Goal: Task Accomplishment & Management: Complete application form

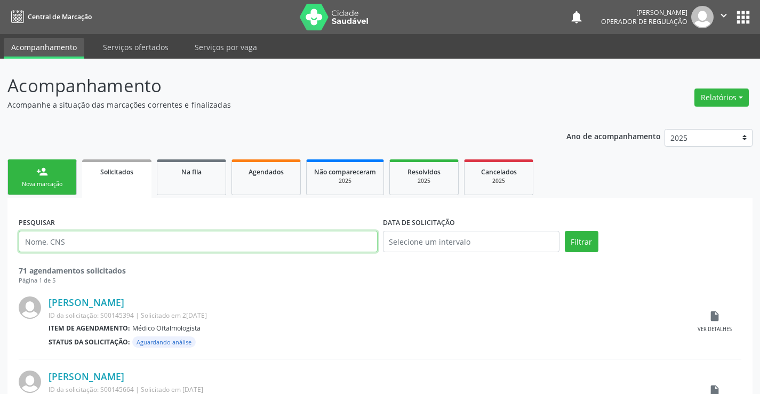
click at [123, 243] on input "text" at bounding box center [198, 241] width 359 height 21
click at [198, 183] on link "Na fila" at bounding box center [191, 177] width 69 height 36
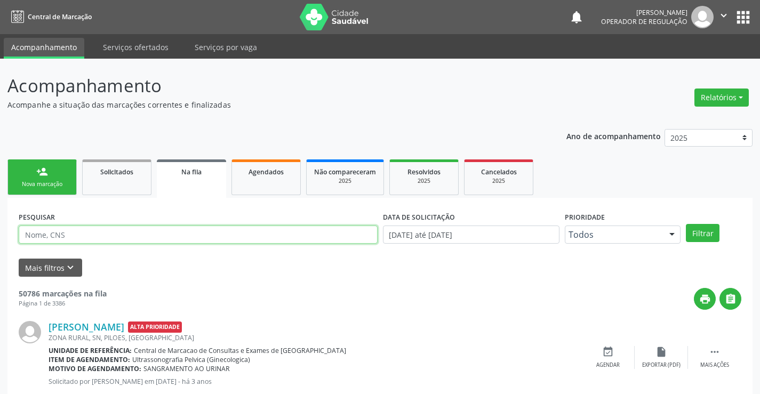
click at [99, 234] on input "text" at bounding box center [198, 235] width 359 height 18
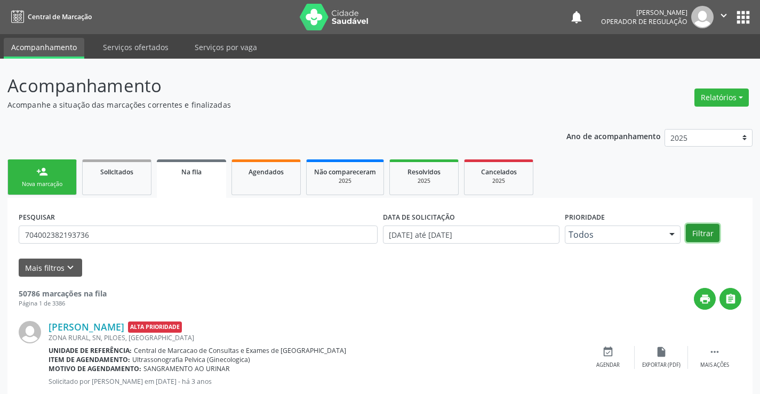
click at [705, 232] on button "Filtrar" at bounding box center [703, 233] width 34 height 18
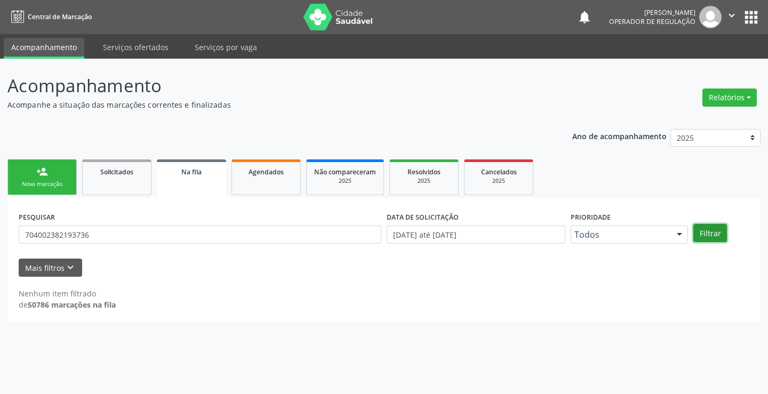
click at [709, 232] on button "Filtrar" at bounding box center [710, 233] width 34 height 18
click at [120, 240] on input "704002382193736" at bounding box center [200, 235] width 363 height 18
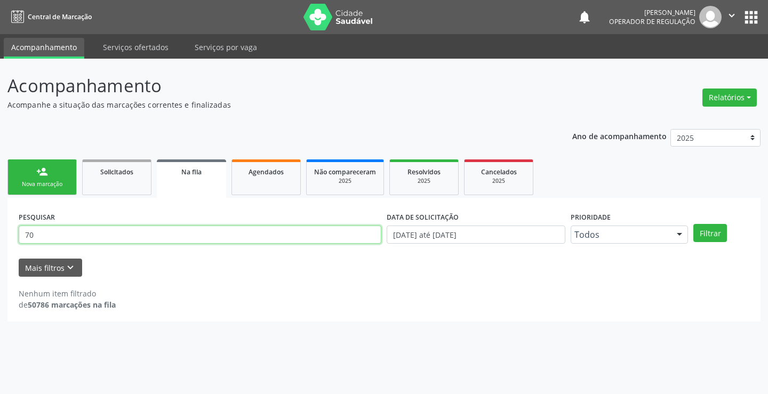
type input "7"
type input "704002382193767"
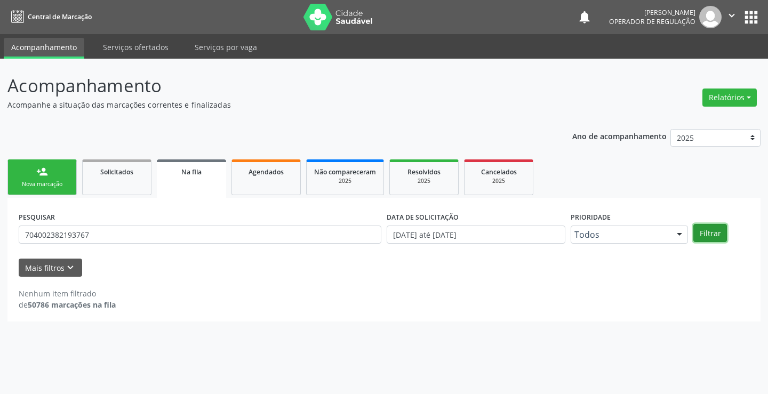
click at [715, 235] on button "Filtrar" at bounding box center [710, 233] width 34 height 18
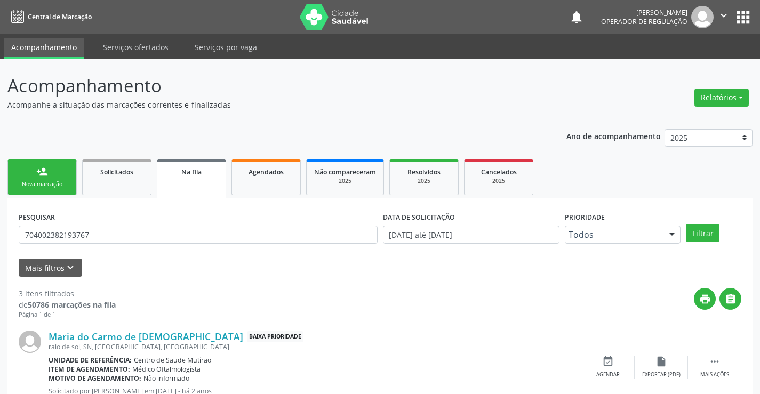
click at [63, 185] on div "Nova marcação" at bounding box center [41, 184] width 53 height 8
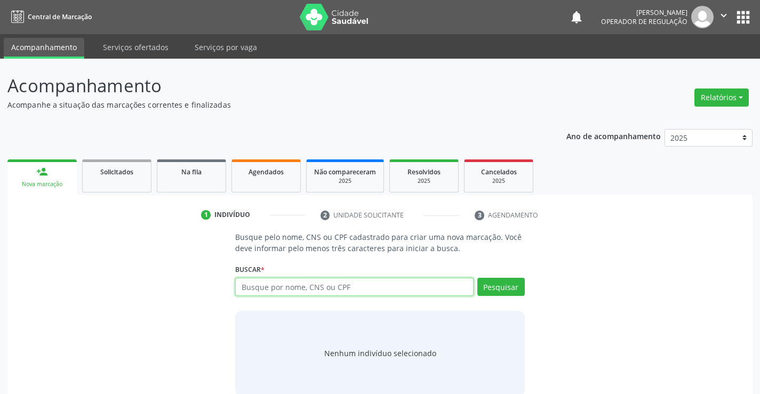
click at [303, 286] on input "text" at bounding box center [354, 287] width 238 height 18
click at [272, 287] on input "text" at bounding box center [354, 287] width 238 height 18
click at [301, 288] on input "text" at bounding box center [354, 287] width 238 height 18
type input "701402662280831"
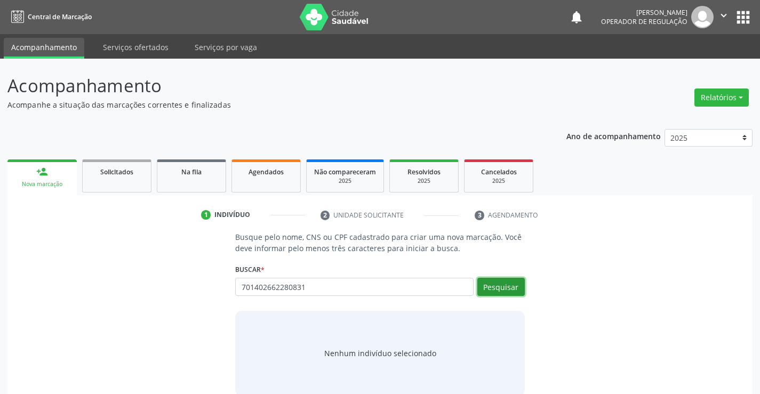
click at [502, 287] on button "Pesquisar" at bounding box center [500, 287] width 47 height 18
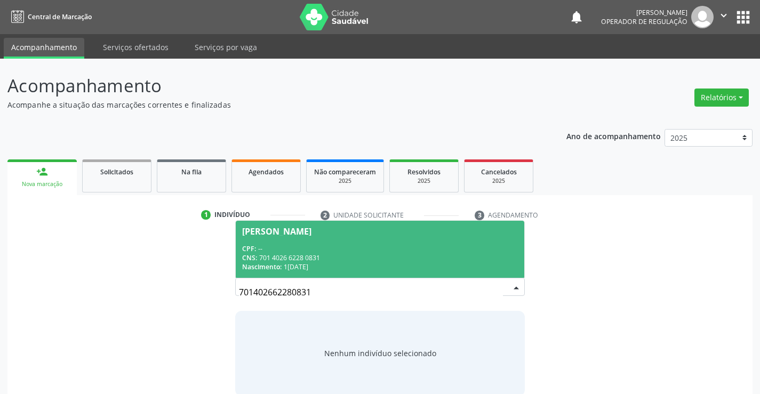
click at [430, 263] on div "Nascimento: [DATE]" at bounding box center [379, 266] width 275 height 9
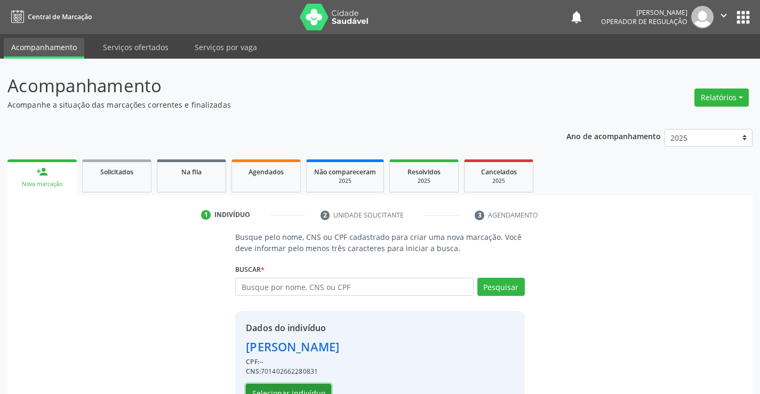
click at [301, 388] on button "Selecionar indivíduo" at bounding box center [288, 393] width 85 height 18
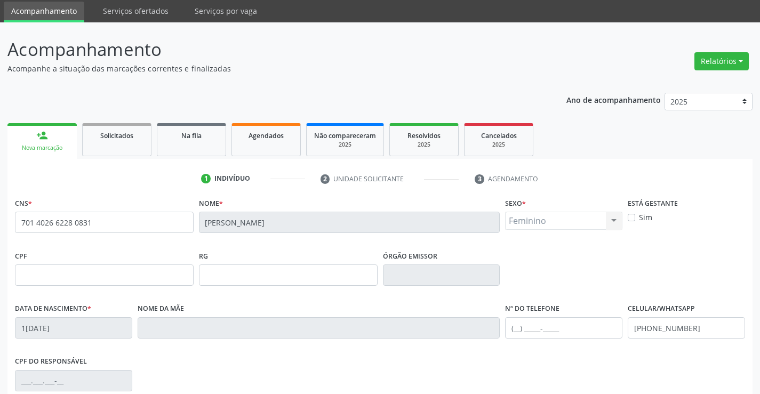
scroll to position [53, 0]
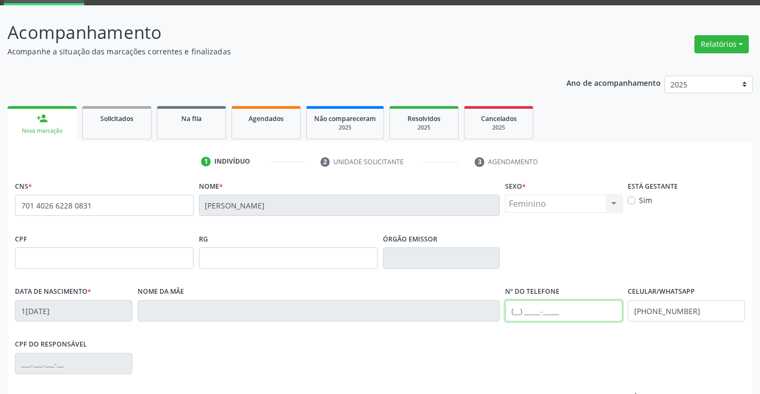
click at [515, 312] on input "text" at bounding box center [563, 310] width 117 height 21
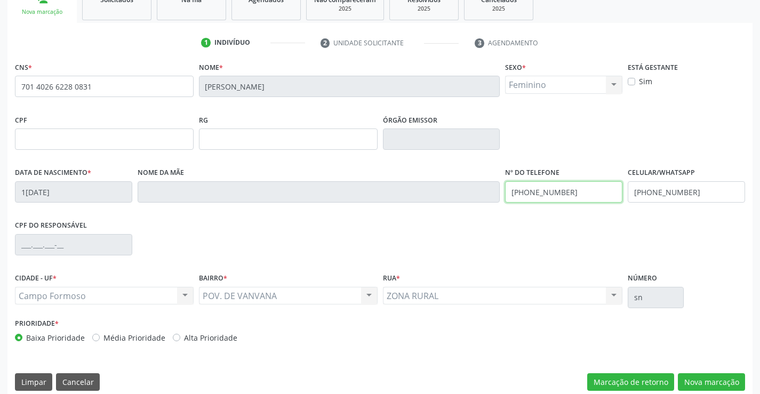
scroll to position [184, 0]
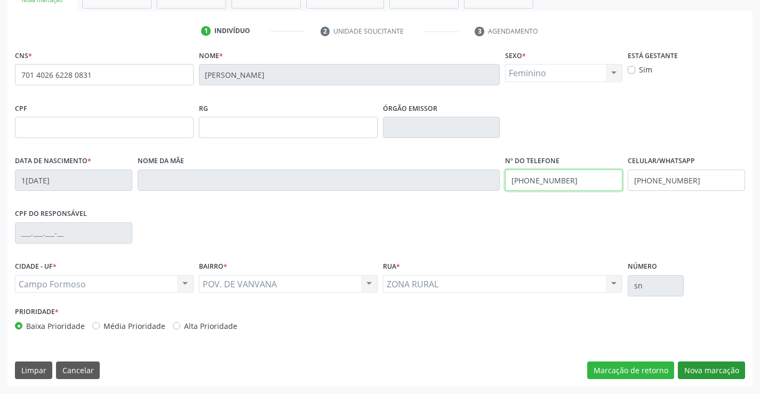
type input "[PHONE_NUMBER]"
click at [702, 370] on button "Nova marcação" at bounding box center [711, 371] width 67 height 18
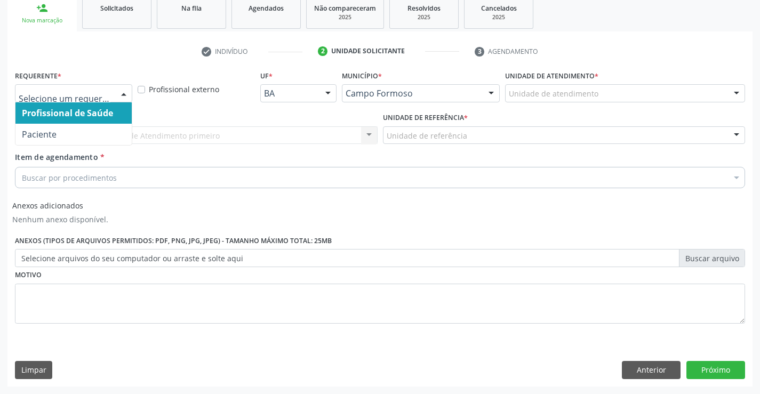
click at [124, 95] on div at bounding box center [124, 94] width 16 height 18
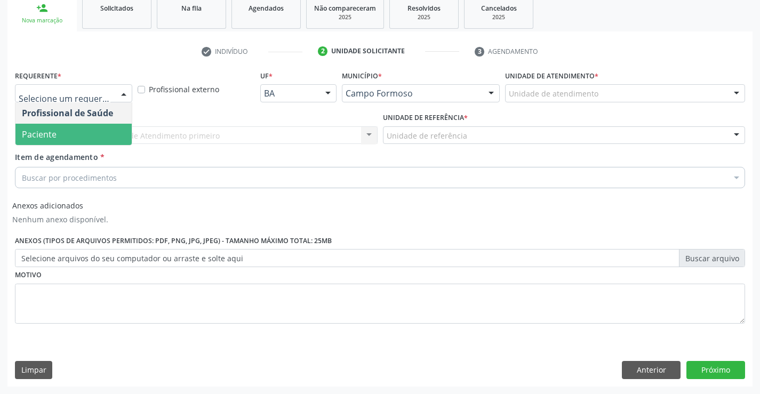
click at [97, 139] on span "Paciente" at bounding box center [73, 134] width 116 height 21
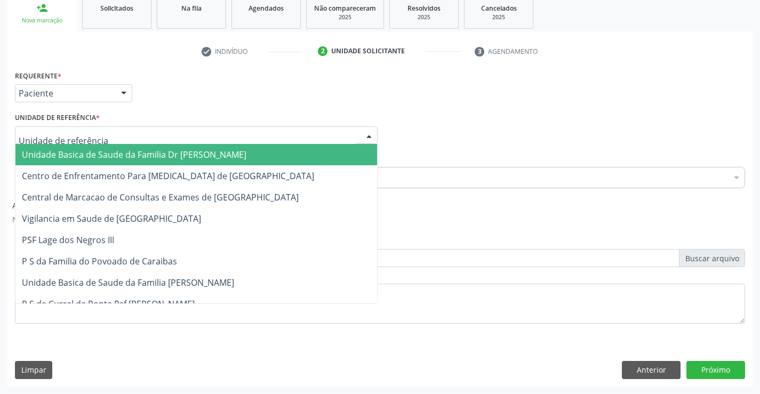
click at [115, 138] on div at bounding box center [196, 135] width 363 height 18
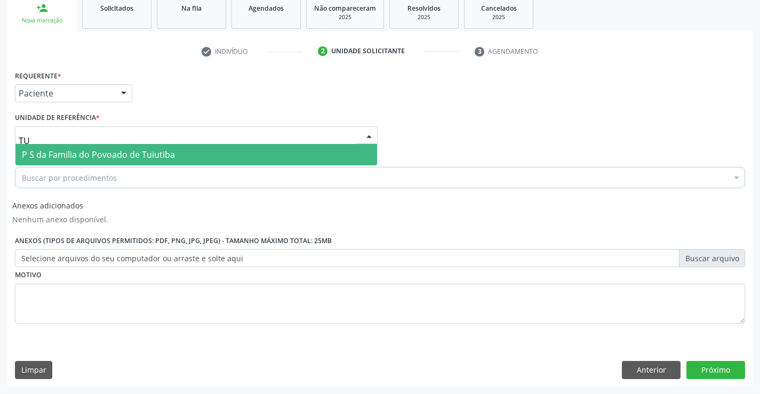
type input "TUI"
click at [130, 156] on span "P S da Familia do Povoado de Tuiutiba" at bounding box center [98, 155] width 153 height 12
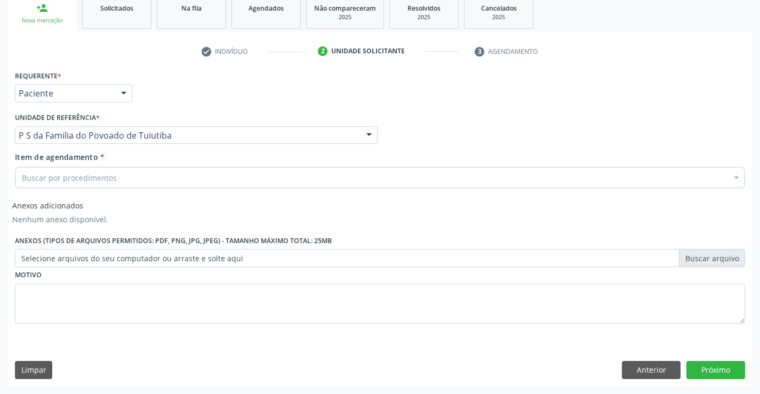
click at [123, 181] on div "Buscar por procedimentos" at bounding box center [380, 177] width 730 height 21
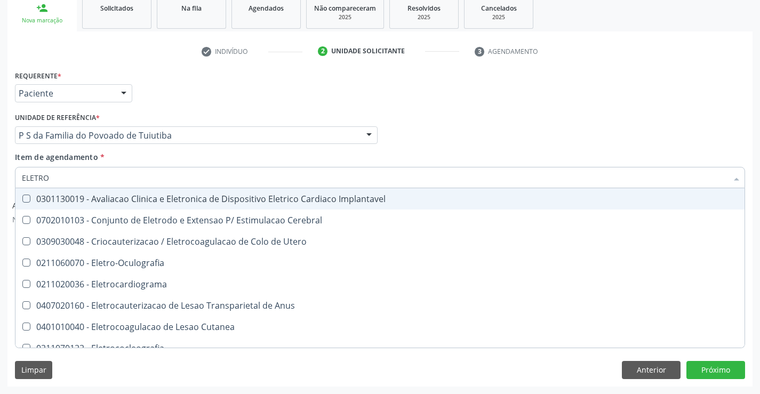
type input "ELETROC"
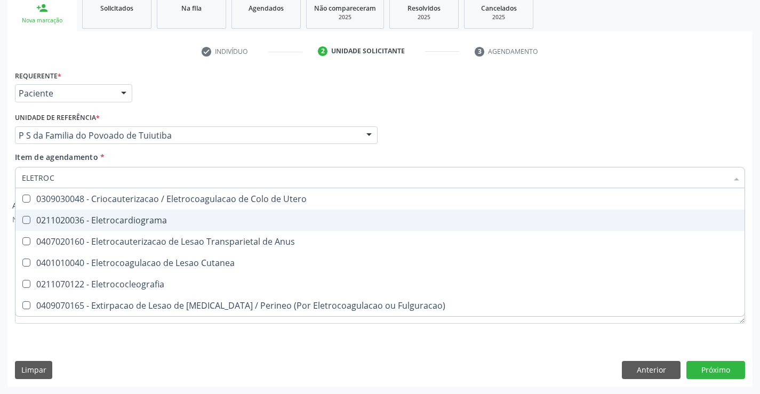
click at [159, 213] on span "0211020036 - Eletrocardiograma" at bounding box center [379, 220] width 729 height 21
checkbox Eletrocardiograma "true"
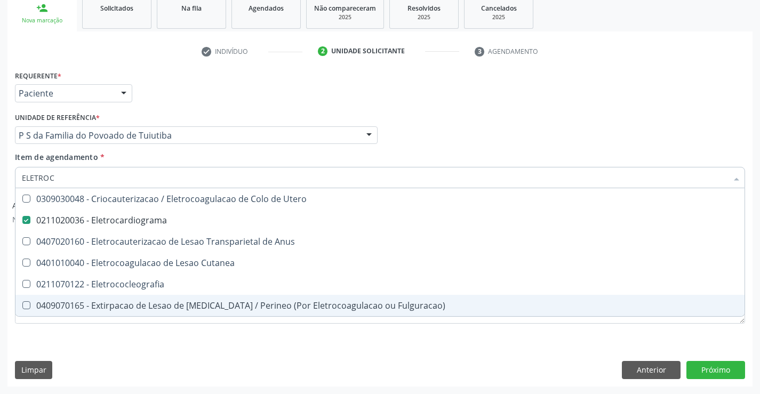
click at [161, 340] on div "Requerente * Paciente Profissional de Saúde Paciente Nenhum resultado encontrad…" at bounding box center [379, 227] width 745 height 318
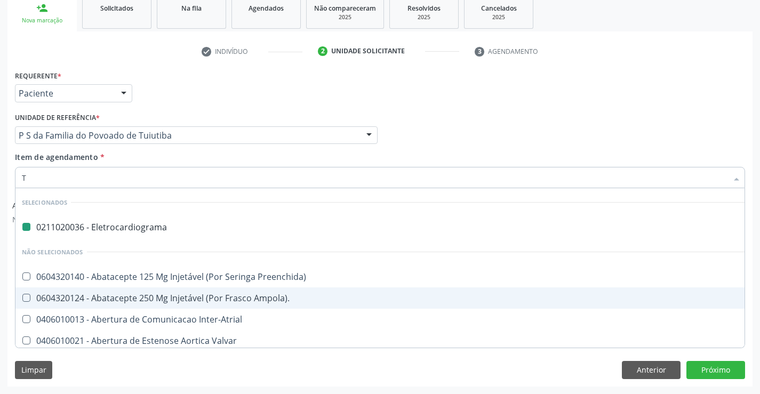
type input "TO"
checkbox Eletrocardiograma "false"
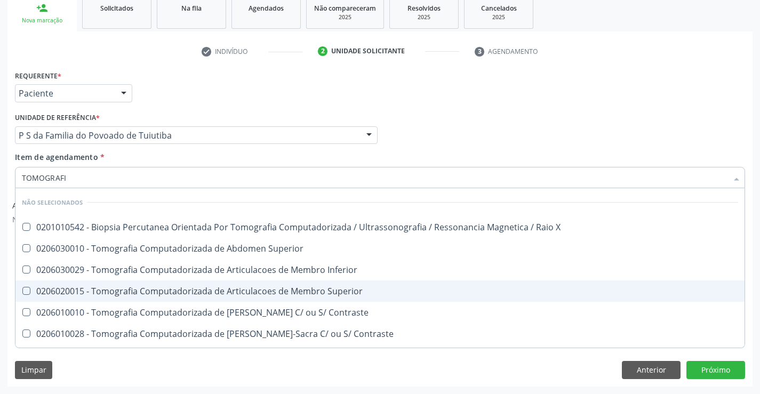
type input "TOMOGRAFIA"
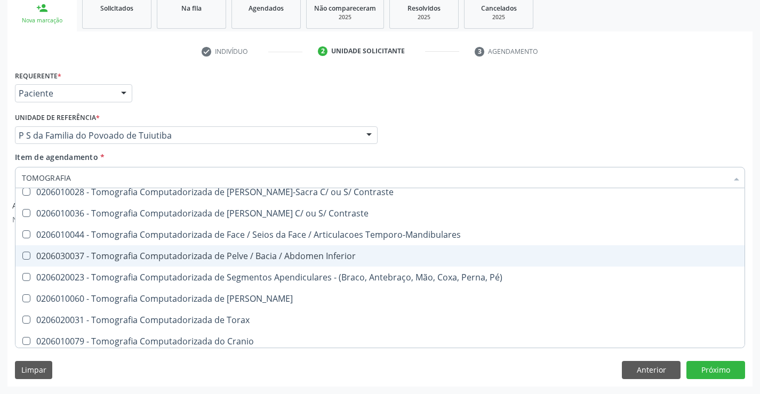
scroll to position [160, 0]
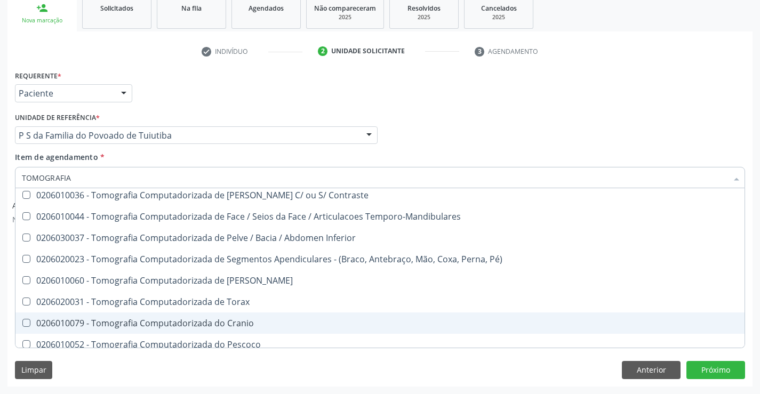
click at [257, 318] on span "0206010079 - Tomografia Computadorizada do Cranio" at bounding box center [379, 323] width 729 height 21
checkbox Cranio "true"
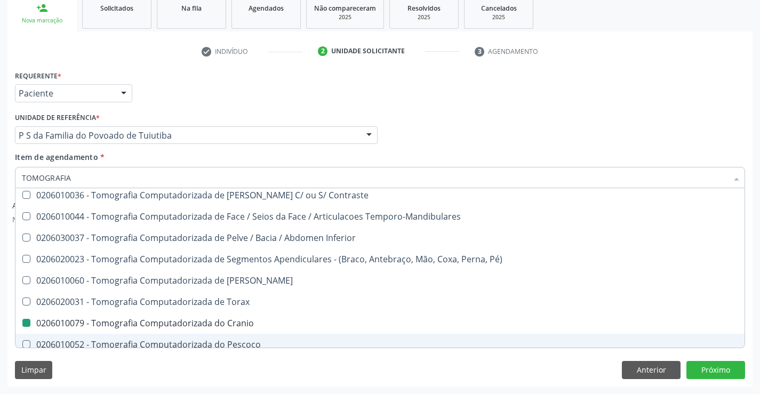
click at [243, 373] on div "Limpar Anterior Próximo" at bounding box center [380, 370] width 730 height 18
checkbox X "true"
checkbox Cranio "false"
checkbox Superior "true"
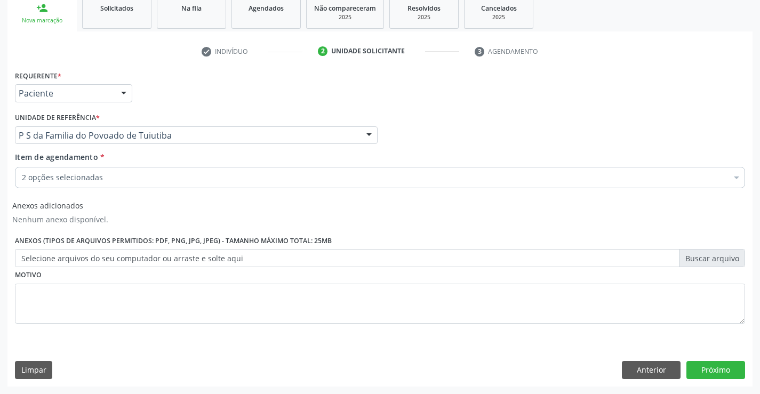
scroll to position [0, 0]
click at [709, 365] on button "Próximo" at bounding box center [715, 370] width 59 height 18
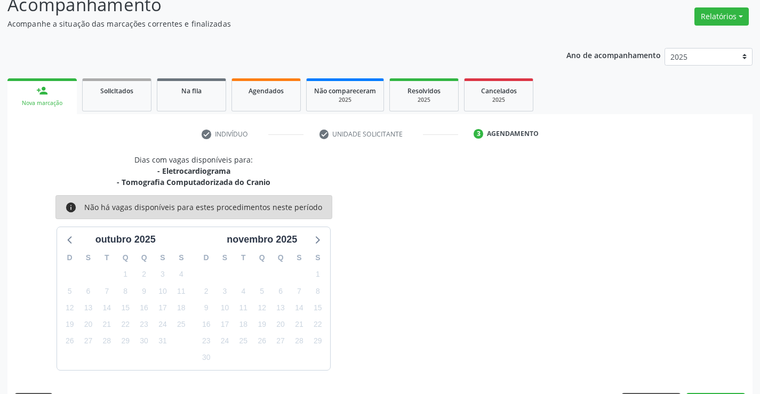
scroll to position [113, 0]
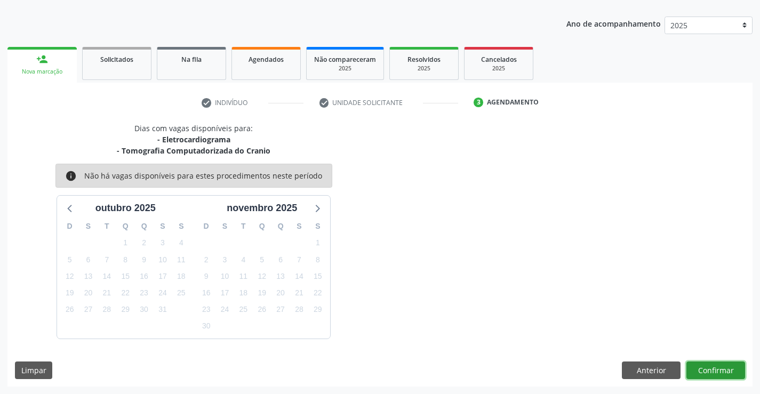
click at [692, 366] on button "Confirmar" at bounding box center [715, 371] width 59 height 18
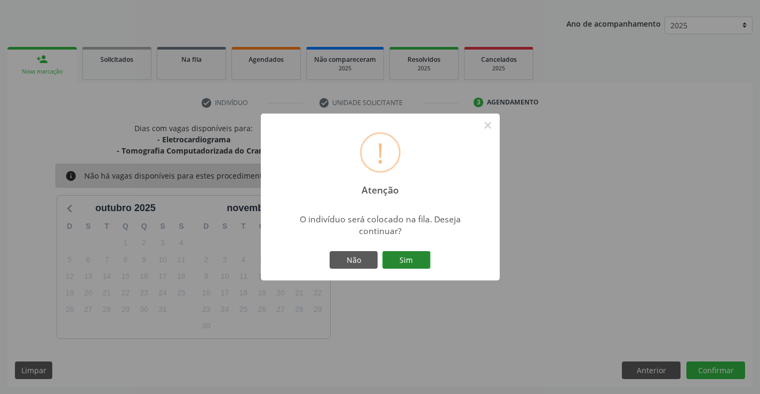
drag, startPoint x: 409, startPoint y: 250, endPoint x: 406, endPoint y: 259, distance: 8.8
click at [407, 255] on div "Não Sim" at bounding box center [380, 260] width 106 height 22
click at [406, 259] on button "Sim" at bounding box center [406, 260] width 48 height 18
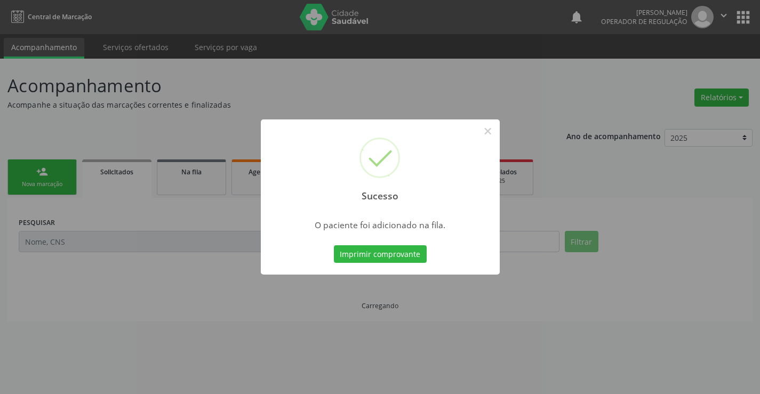
scroll to position [0, 0]
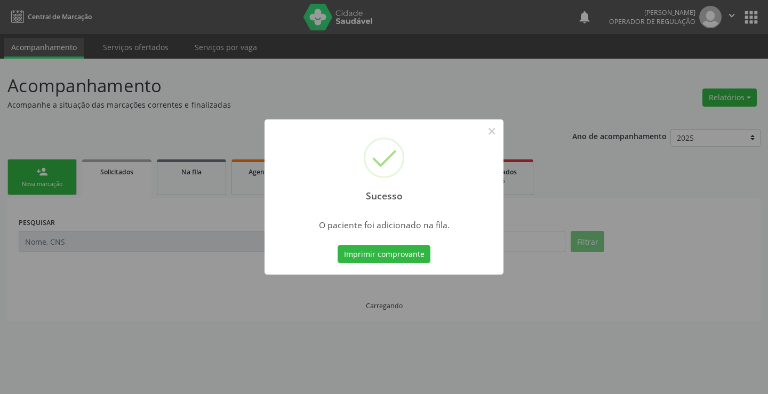
click at [338, 245] on button "Imprimir comprovante" at bounding box center [384, 254] width 93 height 18
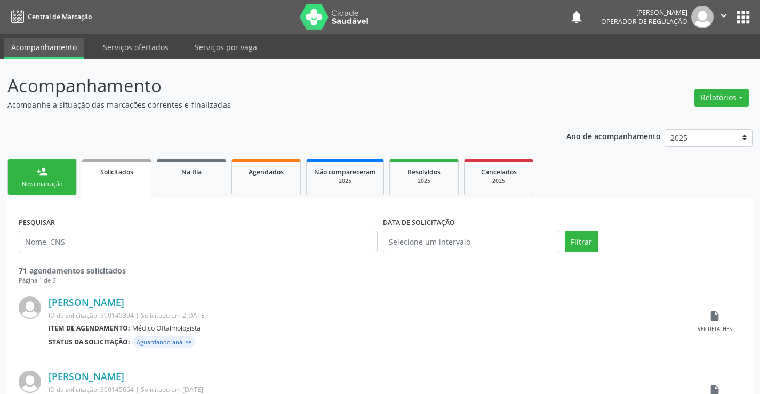
click at [61, 182] on div "Nova marcação" at bounding box center [41, 184] width 53 height 8
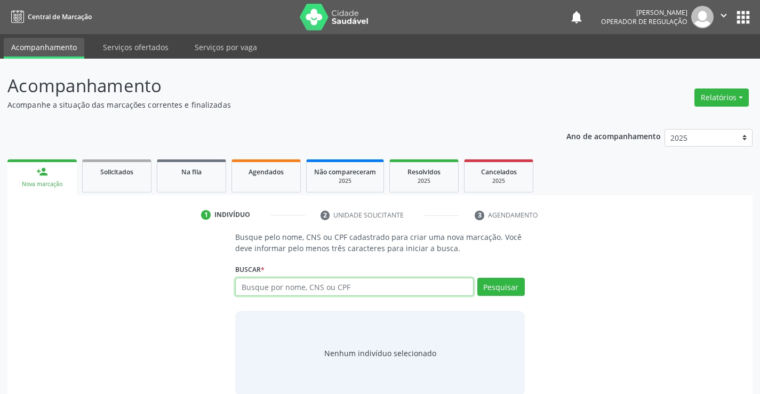
click at [351, 290] on input "text" at bounding box center [354, 287] width 238 height 18
type input "702505329499638"
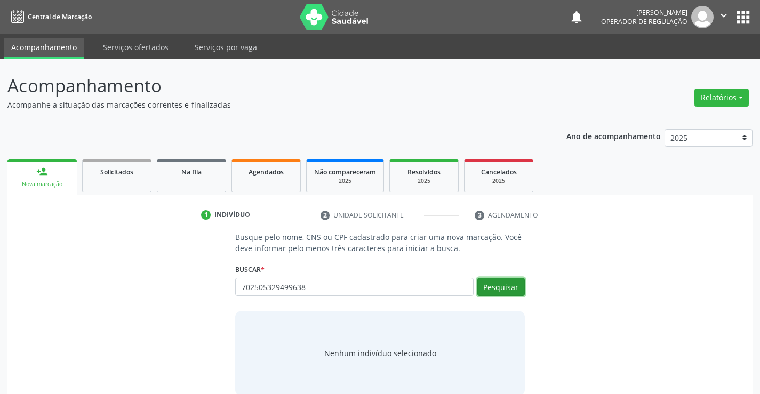
click at [512, 290] on button "Pesquisar" at bounding box center [500, 287] width 47 height 18
type input "702505329499638"
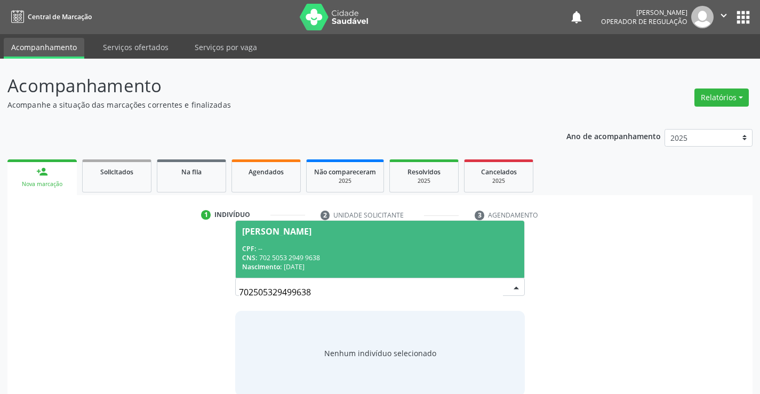
click at [452, 249] on div "CPF: --" at bounding box center [379, 248] width 275 height 9
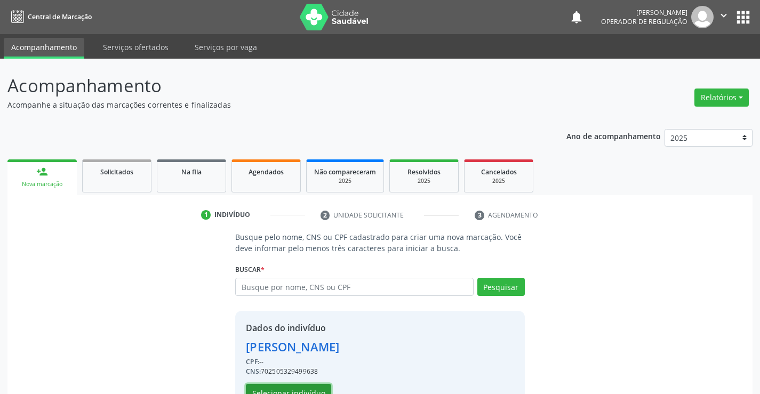
click at [309, 388] on button "Selecionar indivíduo" at bounding box center [288, 393] width 85 height 18
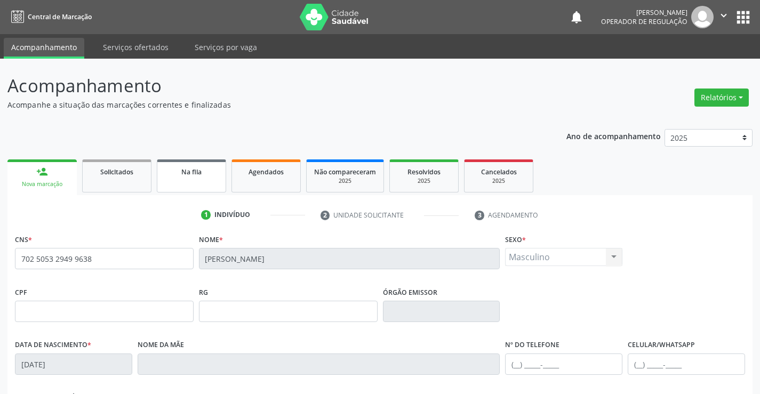
click at [201, 181] on link "Na fila" at bounding box center [191, 175] width 69 height 33
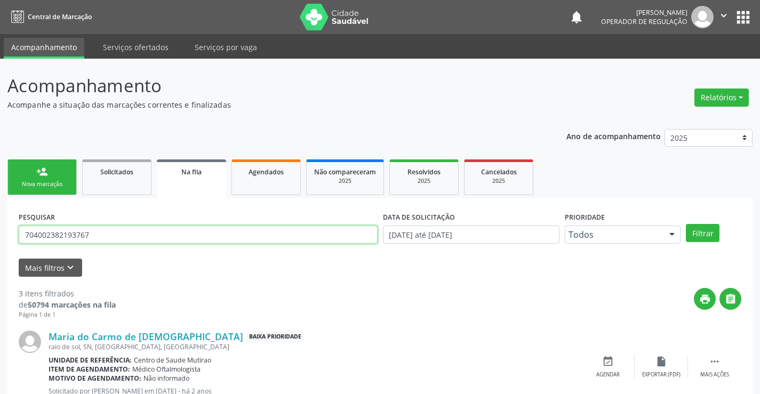
click at [117, 238] on input "704002382193767" at bounding box center [198, 235] width 359 height 18
type input "7"
type input "702505329499638"
click at [696, 233] on button "Filtrar" at bounding box center [703, 233] width 34 height 18
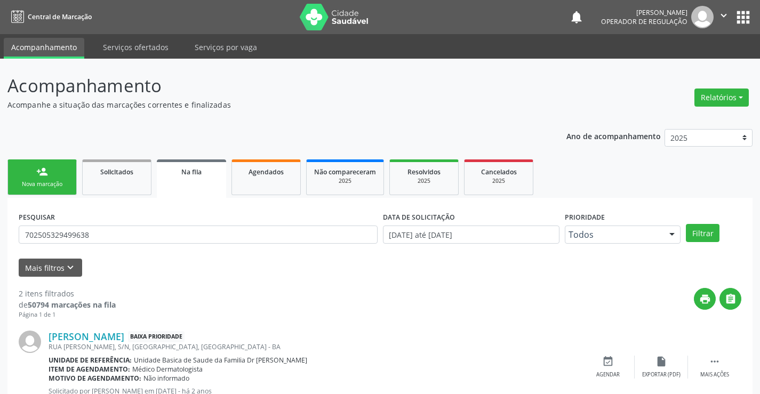
click at [314, 110] on div "Acompanhamento Acompanhe a situação das marcações correntes e finalizadas Relat…" at bounding box center [379, 297] width 745 height 449
click at [399, 342] on div "[PERSON_NAME] Baixa Prioridade" at bounding box center [315, 337] width 533 height 12
click at [66, 180] on div "Nova marcação" at bounding box center [41, 184] width 53 height 8
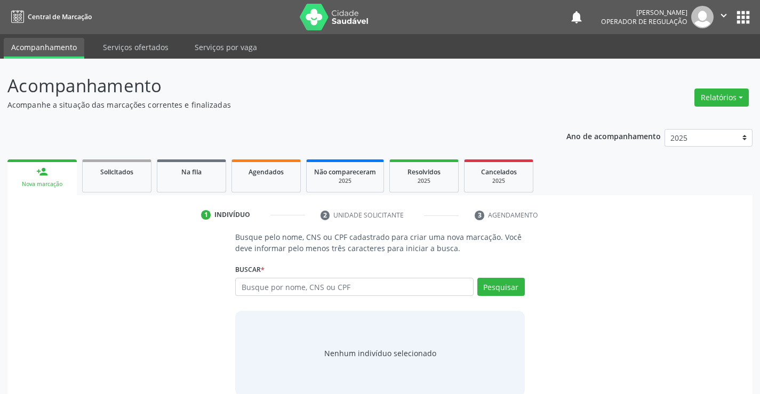
click at [70, 183] on link "person_add Nova marcação" at bounding box center [41, 177] width 69 height 36
click at [305, 286] on input "text" at bounding box center [354, 287] width 238 height 18
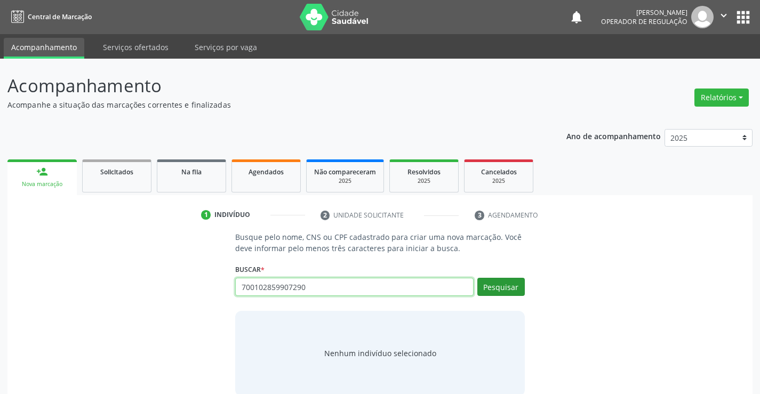
type input "700102859907290"
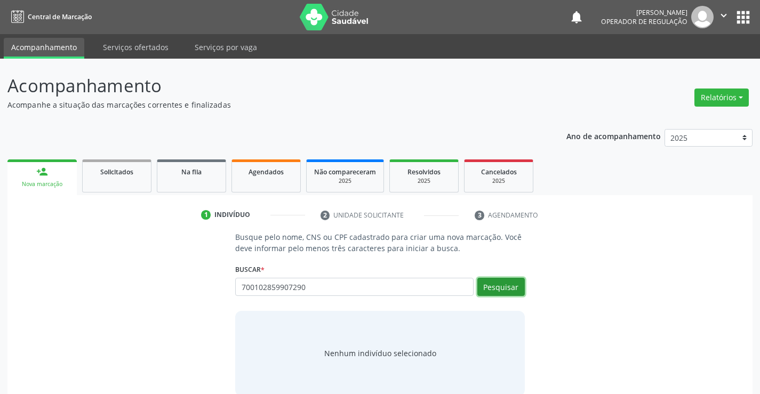
click at [513, 283] on button "Pesquisar" at bounding box center [500, 287] width 47 height 18
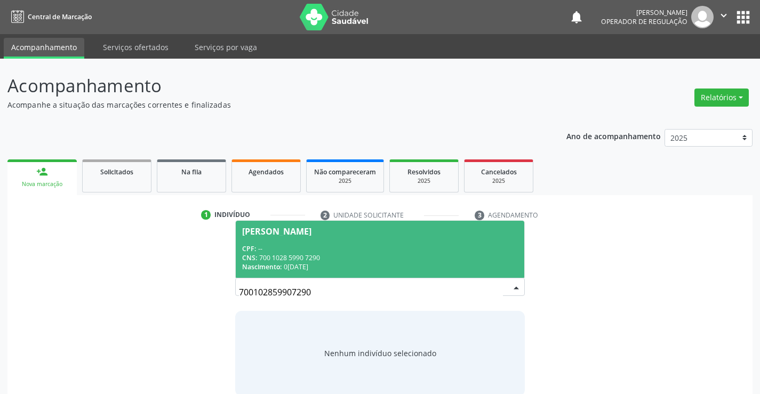
click at [460, 251] on div "CPF: --" at bounding box center [379, 248] width 275 height 9
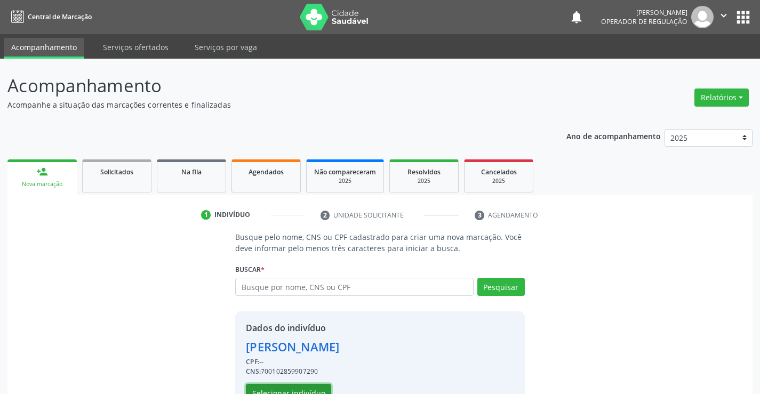
click at [309, 386] on button "Selecionar indivíduo" at bounding box center [288, 393] width 85 height 18
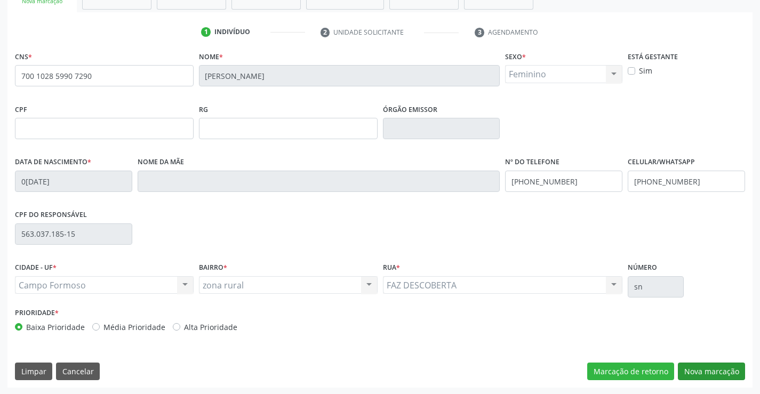
scroll to position [184, 0]
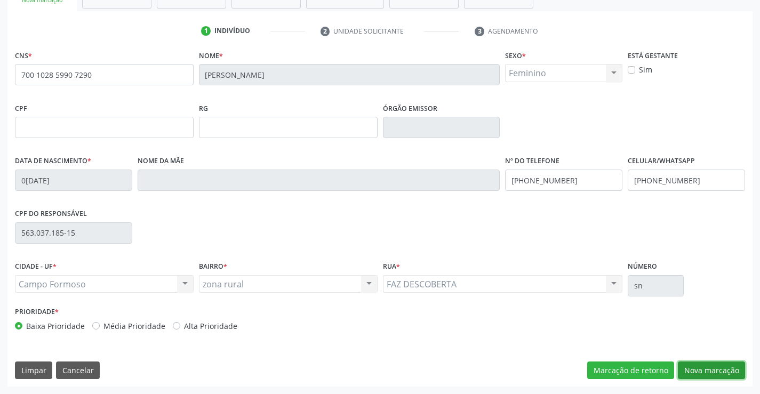
click at [714, 369] on button "Nova marcação" at bounding box center [711, 371] width 67 height 18
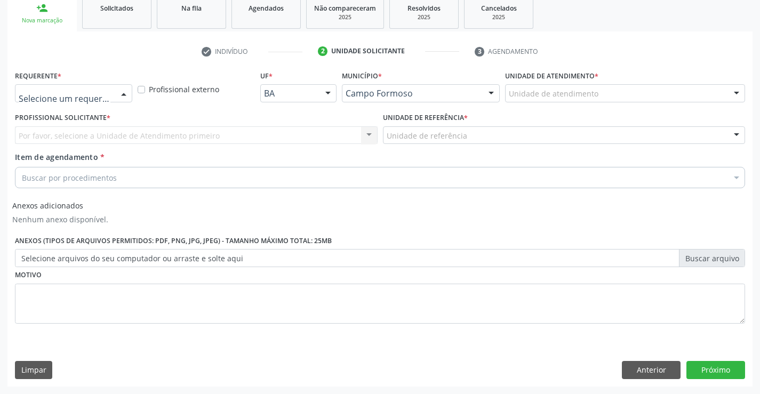
click at [123, 94] on div at bounding box center [124, 94] width 16 height 18
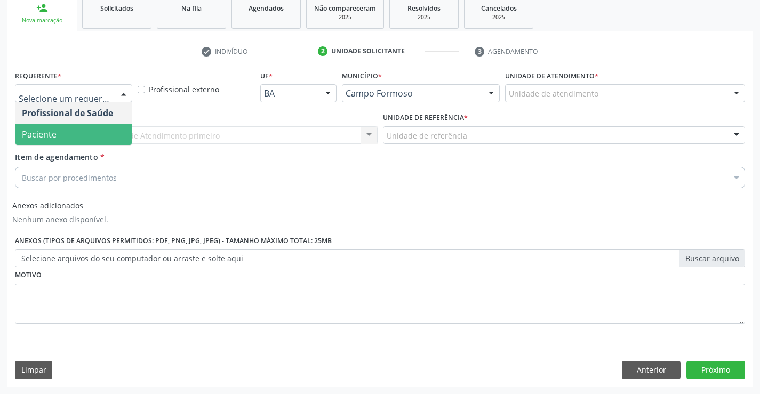
click at [87, 133] on span "Paciente" at bounding box center [73, 134] width 116 height 21
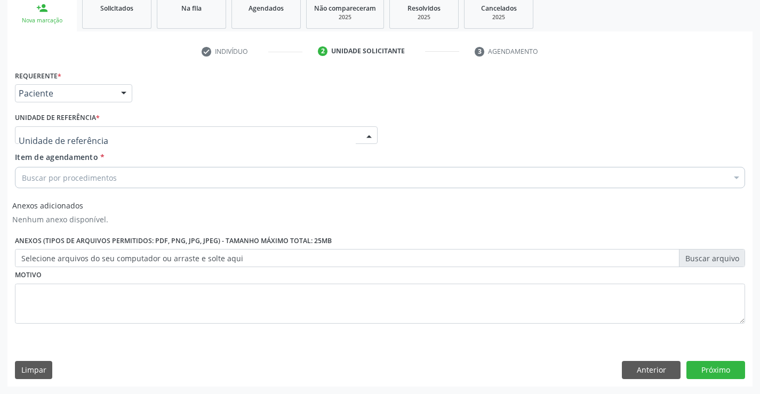
click at [371, 133] on div at bounding box center [369, 136] width 16 height 18
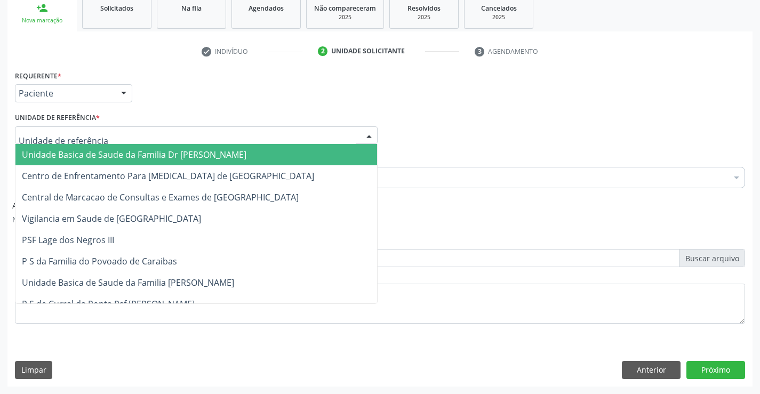
click at [292, 156] on span "Unidade Basica de Saude da Familia Dr [PERSON_NAME]" at bounding box center [196, 154] width 362 height 21
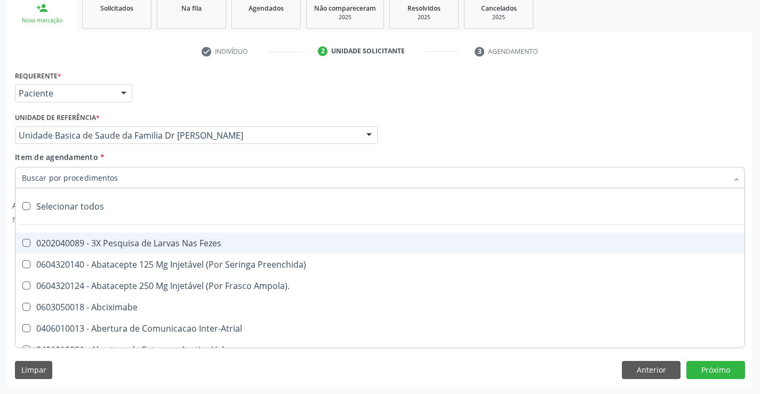
click at [166, 182] on div at bounding box center [380, 177] width 730 height 21
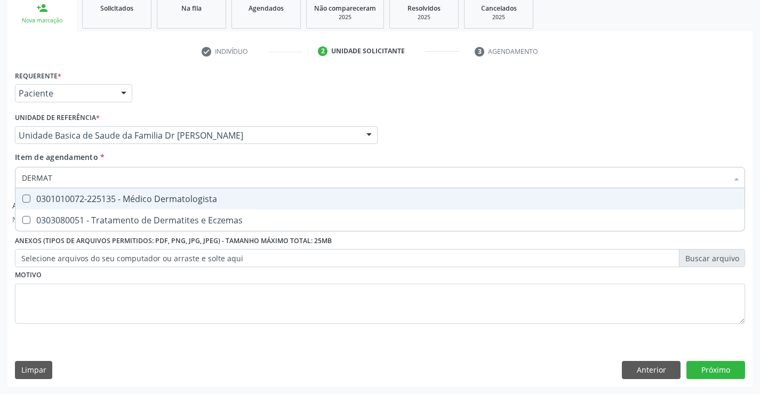
type input "DERMATO"
click at [209, 199] on div "0301010072-225135 - Médico Dermatologista" at bounding box center [380, 199] width 716 height 9
checkbox Dermatologista "true"
click at [229, 300] on div "Requerente * Paciente Profissional de Saúde Paciente Nenhum resultado encontrad…" at bounding box center [380, 203] width 730 height 271
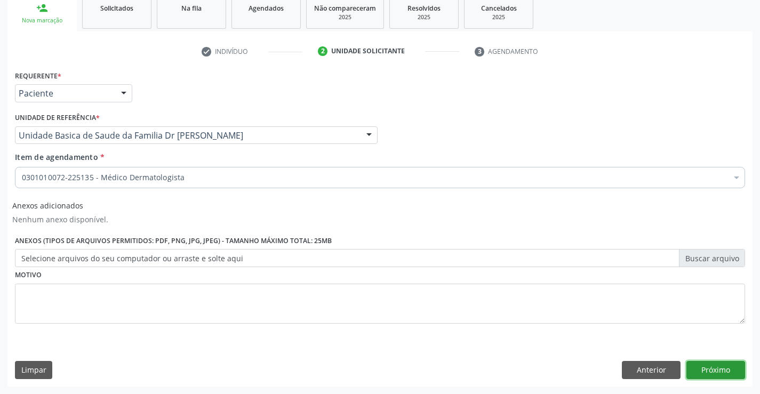
click at [710, 372] on button "Próximo" at bounding box center [715, 370] width 59 height 18
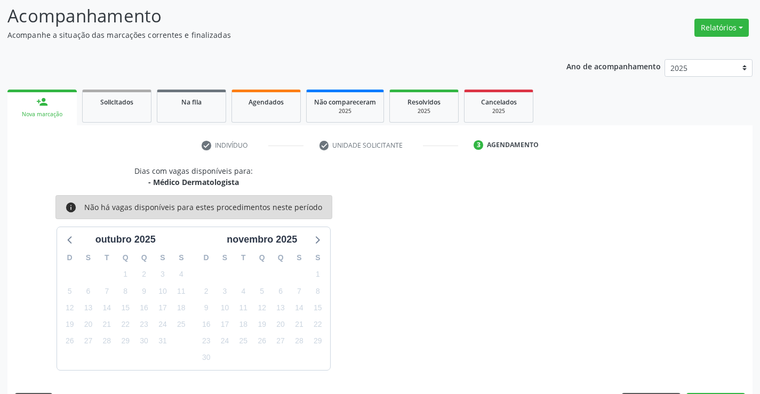
scroll to position [101, 0]
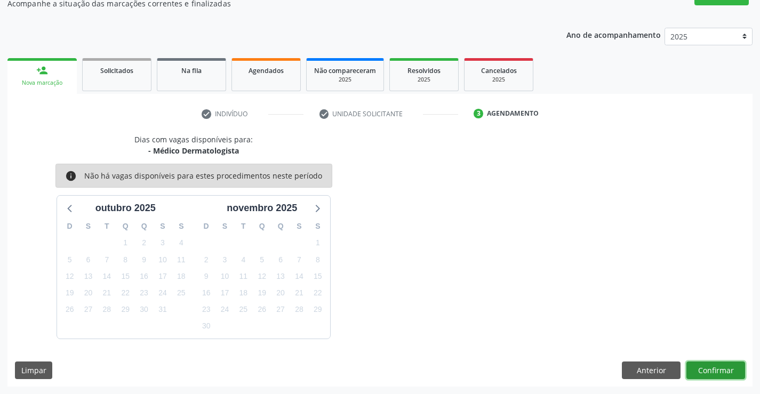
click at [710, 372] on button "Confirmar" at bounding box center [715, 371] width 59 height 18
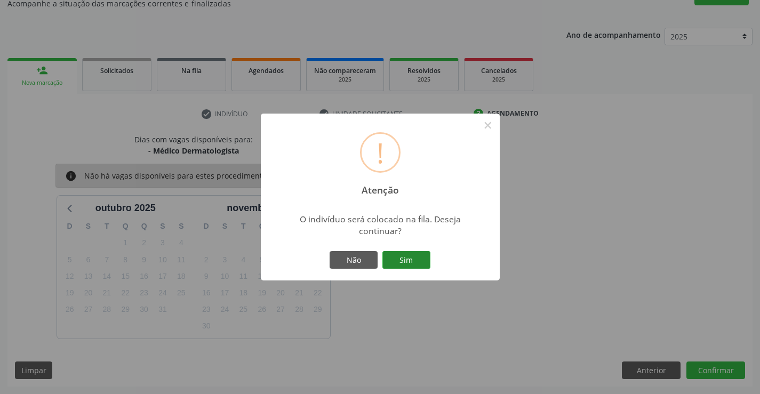
click at [401, 257] on button "Sim" at bounding box center [406, 260] width 48 height 18
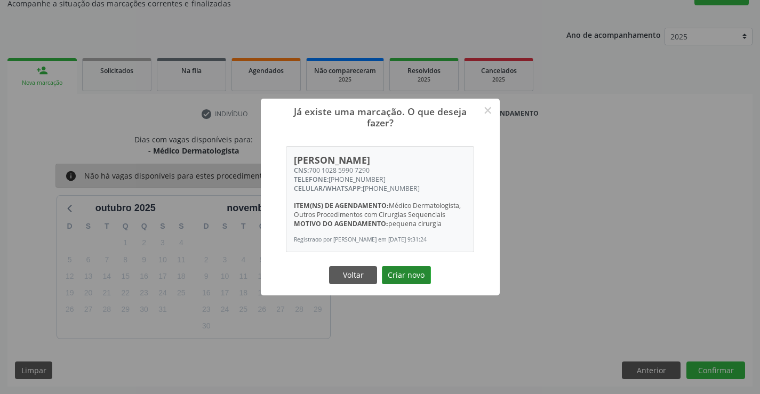
click at [403, 276] on button "Criar novo" at bounding box center [406, 275] width 49 height 18
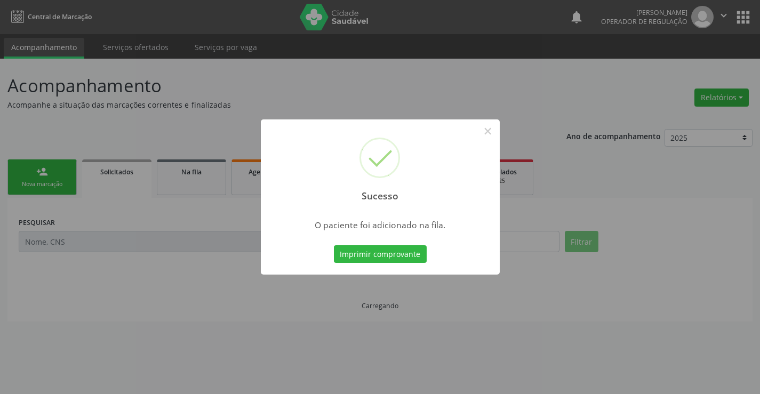
scroll to position [0, 0]
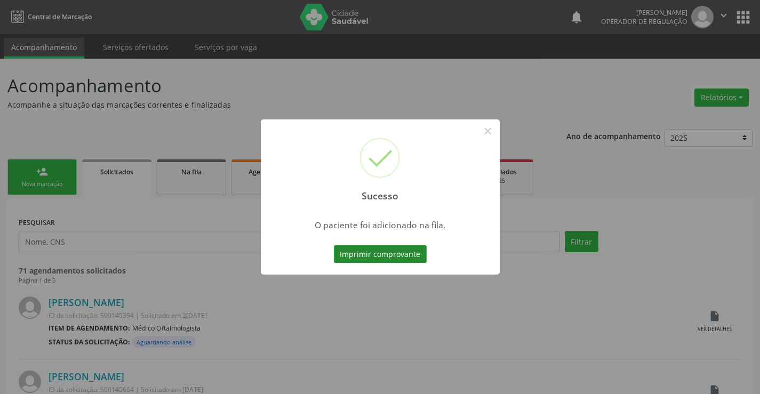
click at [400, 252] on button "Imprimir comprovante" at bounding box center [380, 254] width 93 height 18
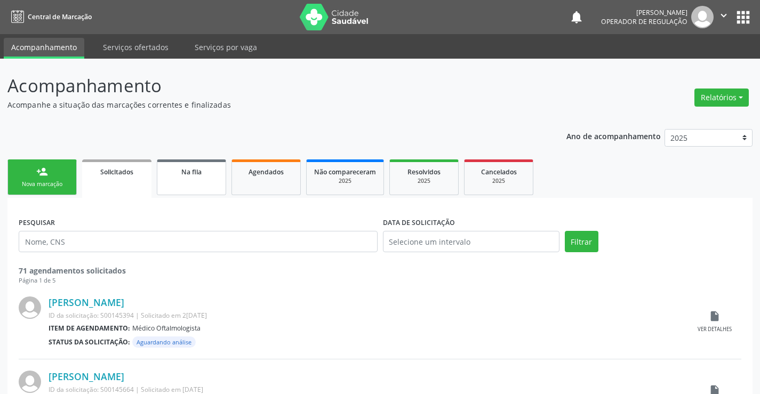
click at [181, 174] on span "Na fila" at bounding box center [191, 171] width 20 height 9
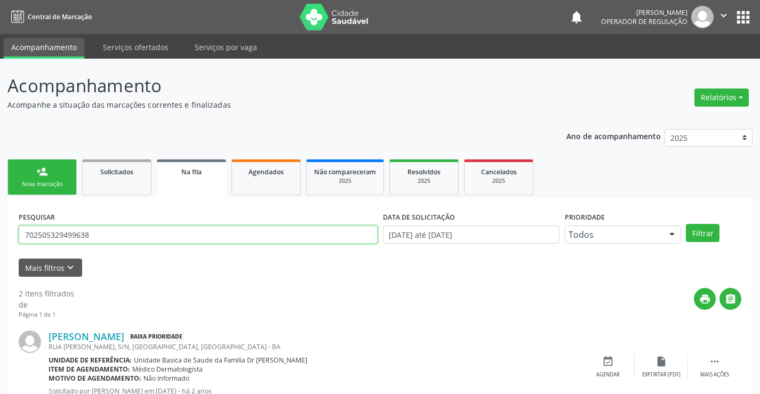
drag, startPoint x: 40, startPoint y: 235, endPoint x: 1, endPoint y: 235, distance: 38.9
click at [0, 235] on div "Acompanhamento Acompanhe a situação das marcações correntes e finalizadas Relat…" at bounding box center [380, 294] width 760 height 470
type input "702809148637169"
click at [686, 224] on button "Filtrar" at bounding box center [703, 233] width 34 height 18
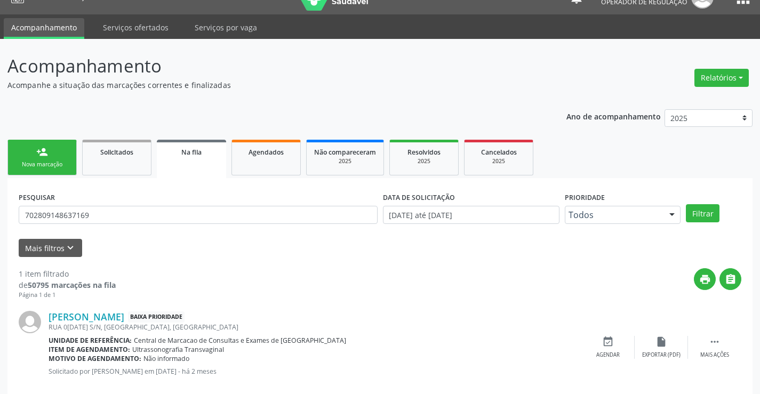
scroll to position [39, 0]
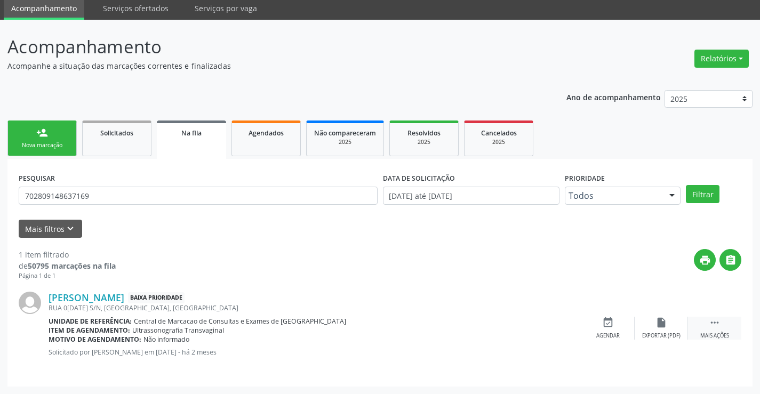
click at [726, 324] on div " Mais ações" at bounding box center [714, 328] width 53 height 23
click at [634, 362] on div "[PERSON_NAME] Baixa Prioridade [STREET_ADDRESS][DATE] Unidade de referência: Ce…" at bounding box center [380, 328] width 723 height 95
click at [430, 244] on div "1 item filtrado de 50795 marcações na fila Página 1 de 1 print  [PERSON_NAME] …" at bounding box center [380, 307] width 723 height 138
click at [463, 243] on div "1 item filtrado de 50795 marcações na fila Página 1 de 1 print  [PERSON_NAME] …" at bounding box center [380, 307] width 723 height 138
click at [510, 243] on div "1 item filtrado de 50795 marcações na fila Página 1 de 1 print  [PERSON_NAME] …" at bounding box center [380, 307] width 723 height 138
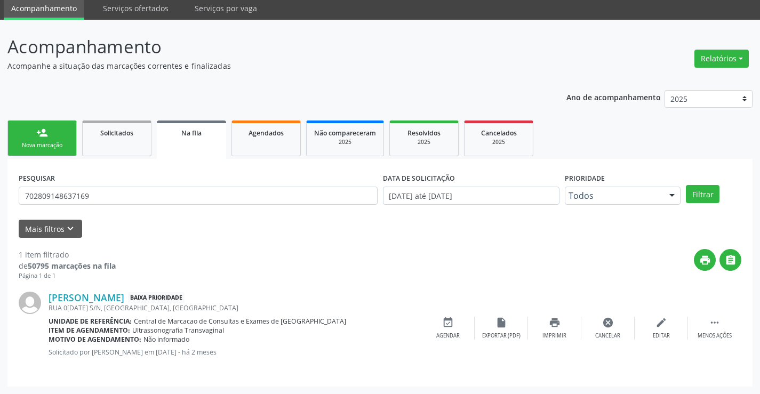
click at [510, 243] on div "1 item filtrado de 50795 marcações na fila Página 1 de 1 print  [PERSON_NAME] …" at bounding box center [380, 307] width 723 height 138
click at [37, 151] on link "person_add Nova marcação" at bounding box center [41, 139] width 69 height 36
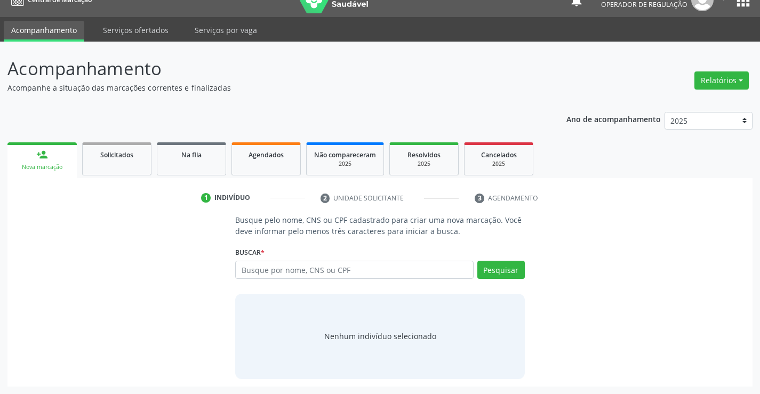
scroll to position [17, 0]
click at [297, 276] on input "text" at bounding box center [354, 270] width 238 height 18
click at [299, 270] on input "text" at bounding box center [354, 270] width 238 height 18
click at [307, 273] on input "text" at bounding box center [354, 270] width 238 height 18
type input "700701939139471"
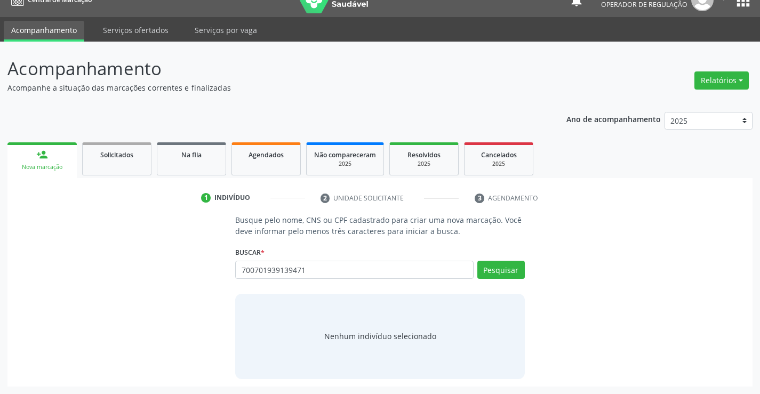
click at [592, 254] on div "Busque pelo nome, CNS ou CPF cadastrado para criar uma nova marcação. Você deve…" at bounding box center [380, 296] width 730 height 164
click at [331, 274] on input "700701939139471" at bounding box center [354, 270] width 238 height 18
click at [503, 273] on button "Pesquisar" at bounding box center [500, 270] width 47 height 18
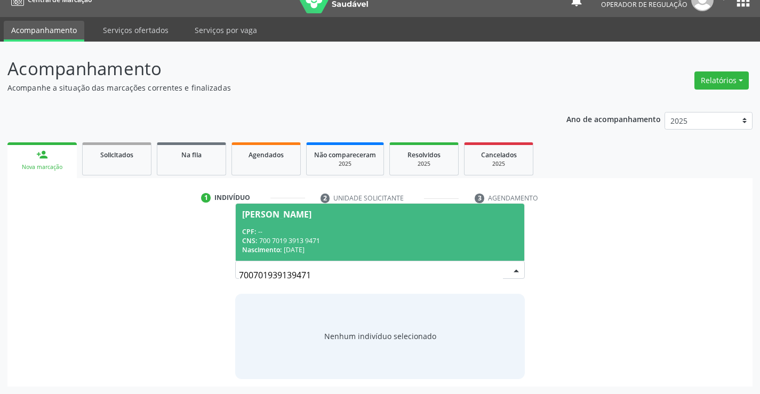
click at [296, 224] on span "[PERSON_NAME] CPF: -- CNS: 700 7019 3913 9471 Nascimento: 2[DATE]" at bounding box center [380, 232] width 288 height 57
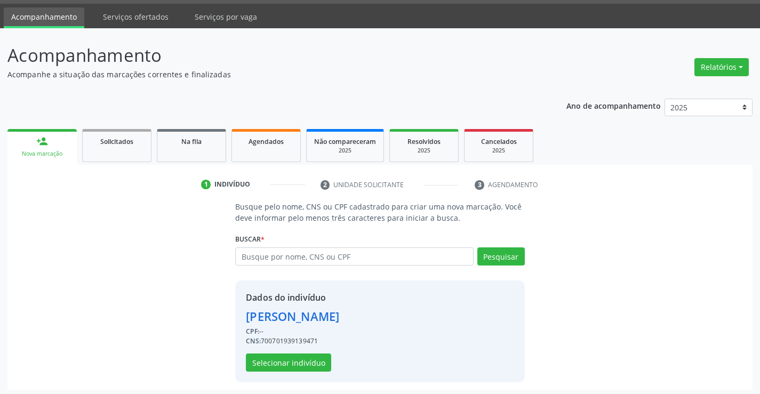
scroll to position [34, 0]
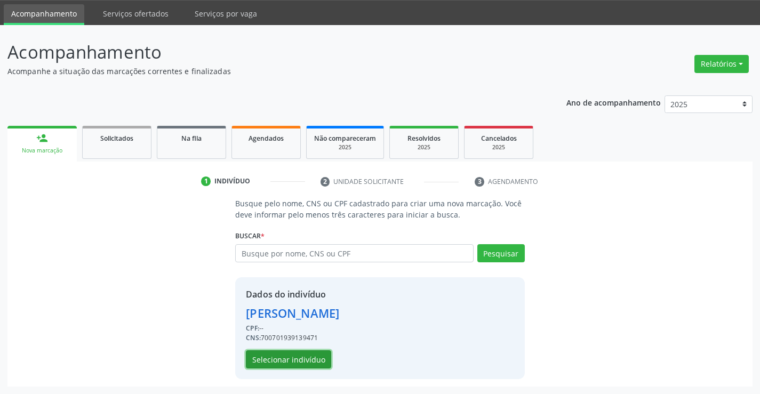
click at [308, 358] on button "Selecionar indivíduo" at bounding box center [288, 359] width 85 height 18
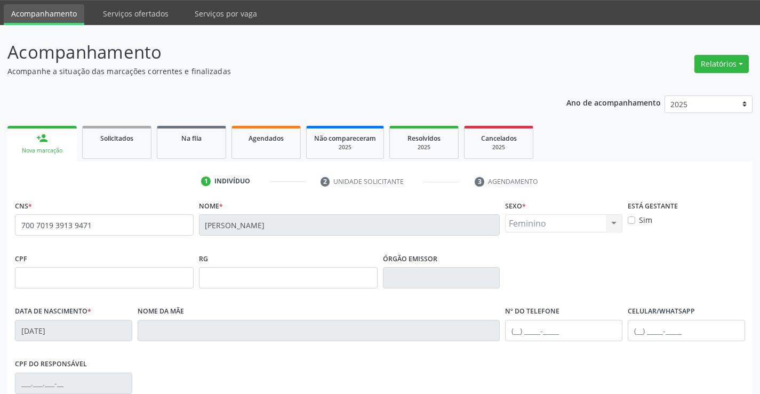
scroll to position [184, 0]
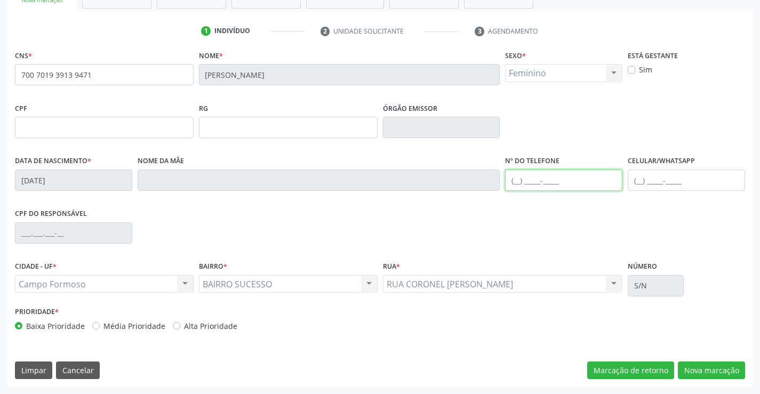
click at [556, 175] on input "text" at bounding box center [563, 180] width 117 height 21
type input "[PHONE_NUMBER]"
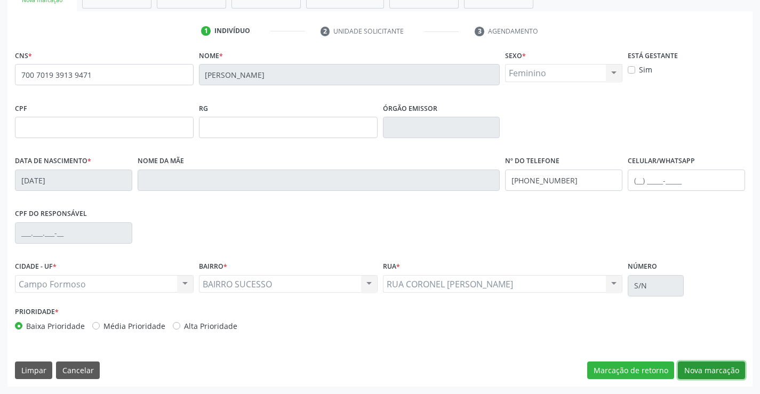
click at [707, 365] on button "Nova marcação" at bounding box center [711, 371] width 67 height 18
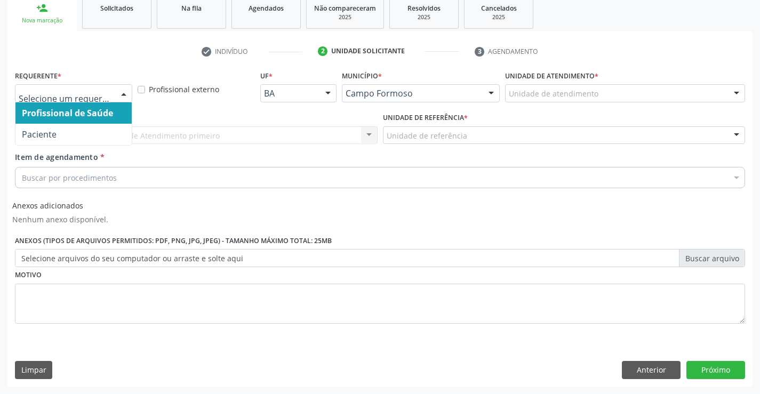
click at [126, 98] on div at bounding box center [124, 94] width 16 height 18
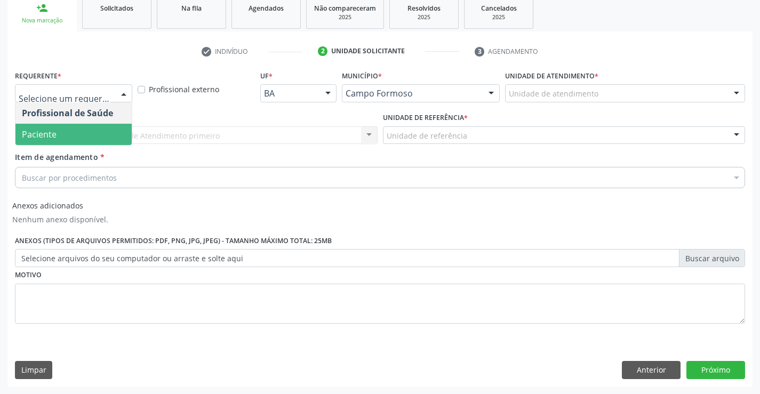
click at [70, 127] on span "Paciente" at bounding box center [73, 134] width 116 height 21
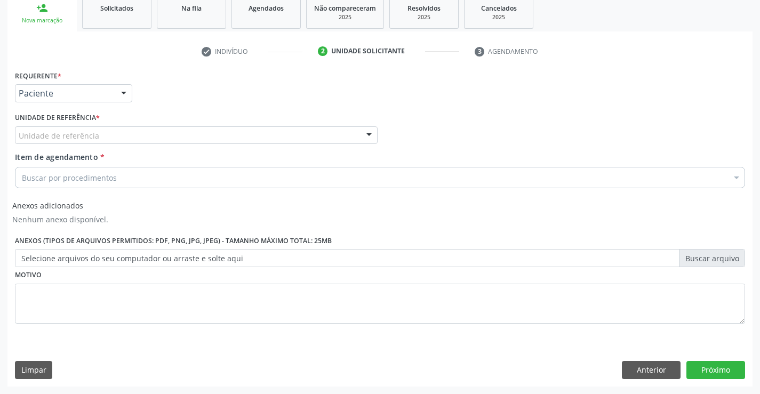
click at [119, 138] on div "Unidade de referência" at bounding box center [196, 135] width 363 height 18
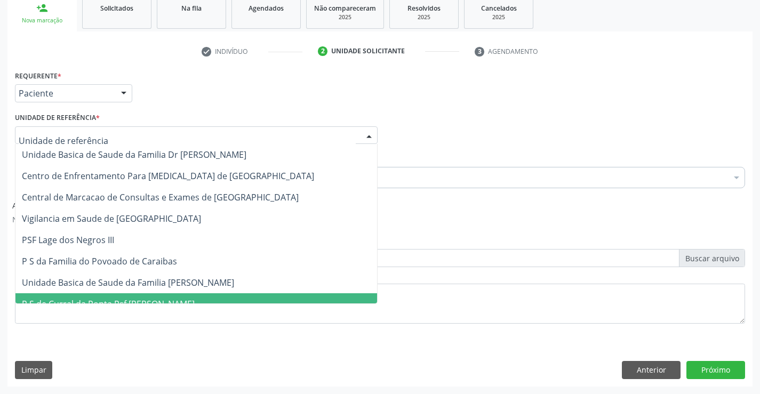
click at [117, 291] on span "Unidade Basica de Saude da Familia [PERSON_NAME]" at bounding box center [196, 282] width 362 height 21
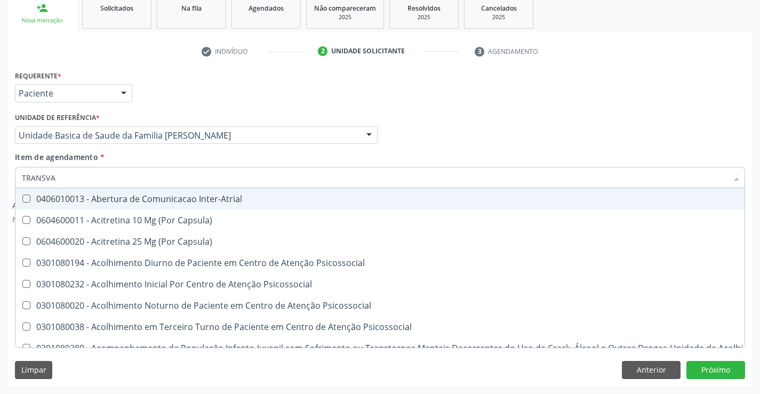
type input "TRANSVAG"
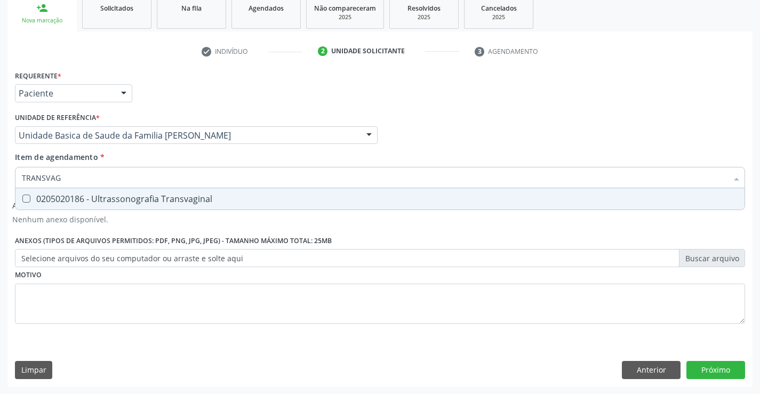
click at [89, 196] on div "0205020186 - Ultrassonografia Transvaginal" at bounding box center [380, 199] width 716 height 9
checkbox Transvaginal "true"
click at [712, 366] on button "Próximo" at bounding box center [715, 370] width 59 height 18
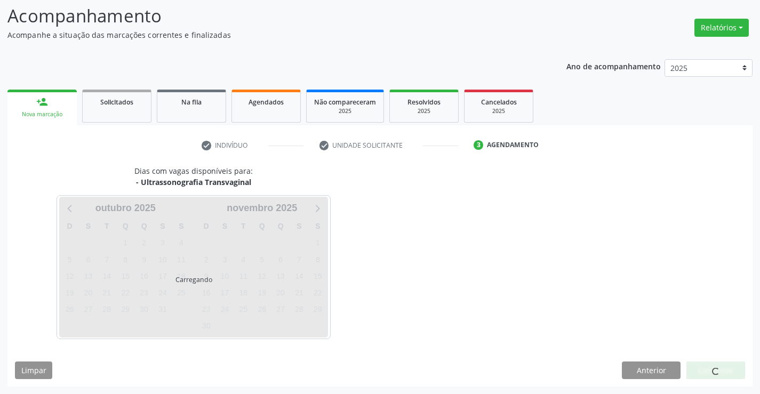
scroll to position [70, 0]
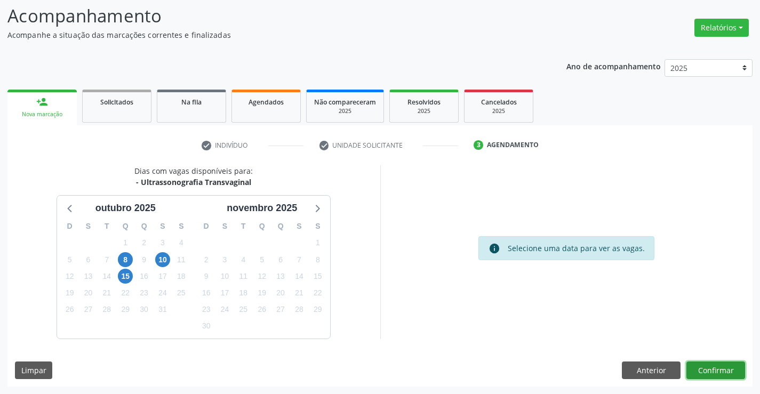
click at [719, 373] on button "Confirmar" at bounding box center [715, 371] width 59 height 18
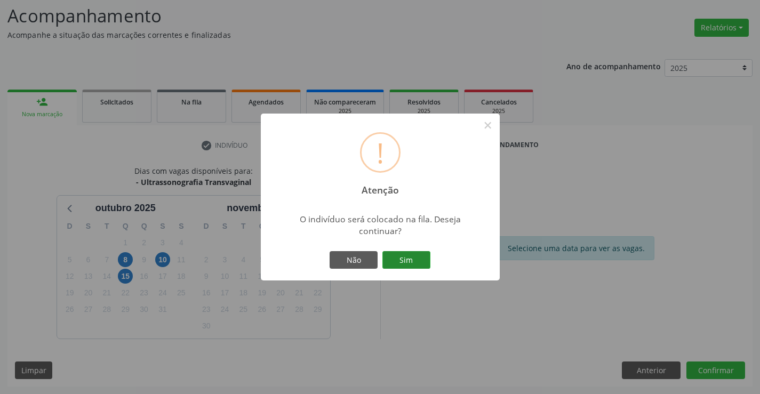
click at [399, 258] on button "Sim" at bounding box center [406, 260] width 48 height 18
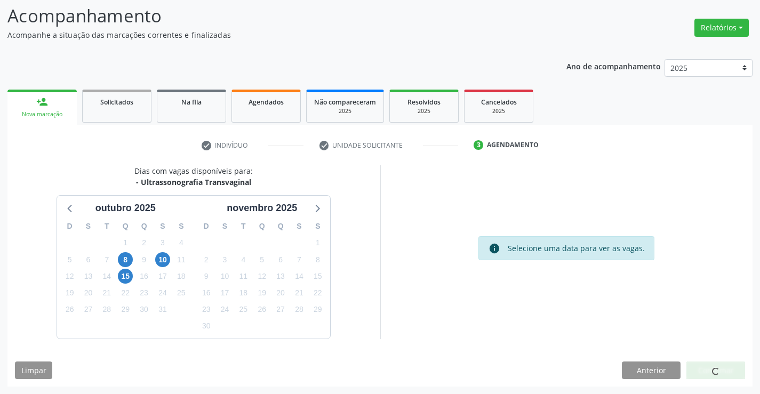
scroll to position [0, 0]
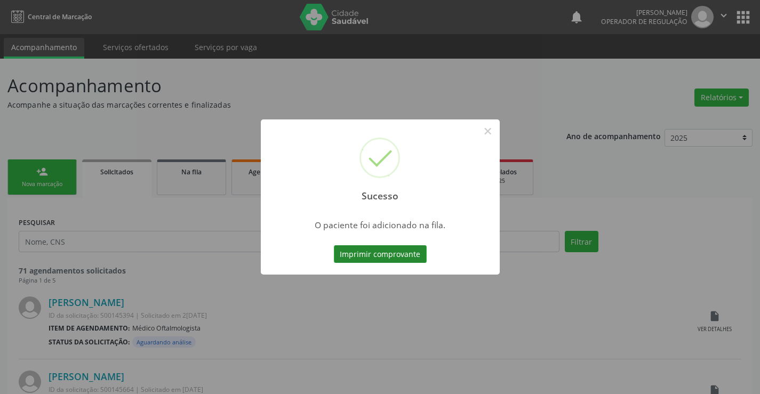
click at [398, 259] on button "Imprimir comprovante" at bounding box center [380, 254] width 93 height 18
